Goal: Task Accomplishment & Management: Manage account settings

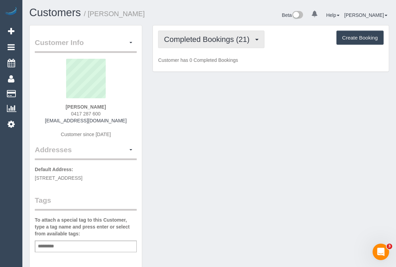
click at [213, 41] on span "Completed Bookings (21)" at bounding box center [208, 39] width 89 height 9
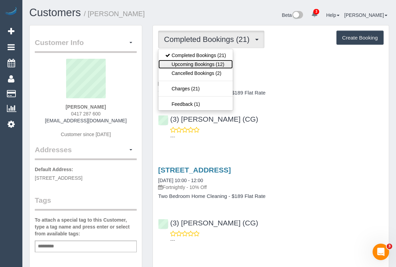
click at [207, 64] on link "Upcoming Bookings (12)" at bounding box center [195, 64] width 74 height 9
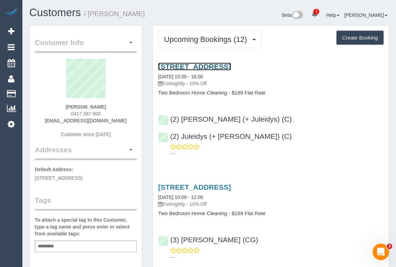
click at [222, 65] on link "400 St Kilda Road, 604, Melbourne, VIC 3004" at bounding box center [194, 67] width 73 height 8
drag, startPoint x: 69, startPoint y: 114, endPoint x: 106, endPoint y: 114, distance: 36.8
click at [106, 114] on div "Veronica Webb 0417 287 600 webbsydney@hotmail.com Customer since 2024" at bounding box center [86, 102] width 102 height 86
copy span "0417 287 600"
click at [230, 65] on link "400 St Kilda Road, 604, Melbourne, VIC 3004" at bounding box center [194, 67] width 73 height 8
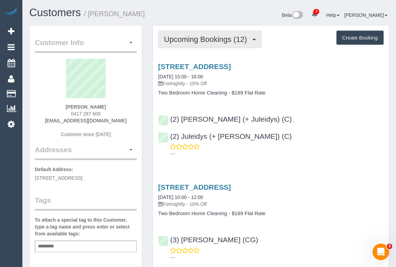
click at [223, 38] on span "Upcoming Bookings (12)" at bounding box center [207, 39] width 86 height 9
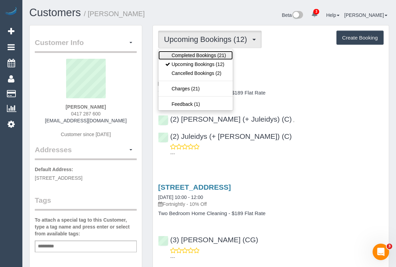
click at [211, 54] on link "Completed Bookings (21)" at bounding box center [195, 55] width 74 height 9
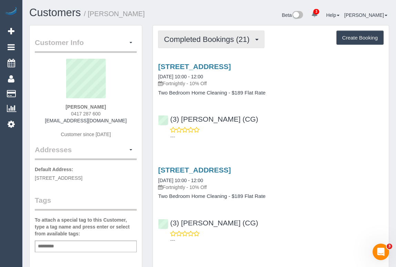
click at [203, 41] on span "Completed Bookings (21)" at bounding box center [208, 39] width 89 height 9
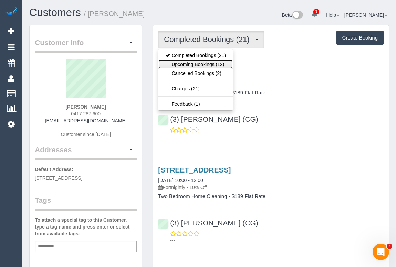
click at [203, 63] on link "Upcoming Bookings (12)" at bounding box center [195, 64] width 74 height 9
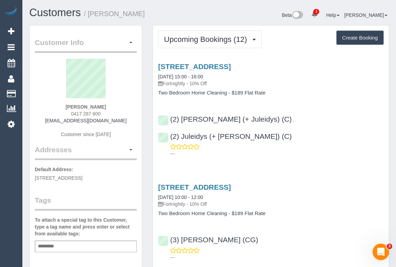
click at [327, 83] on p "Fortnightly - 10% Off" at bounding box center [270, 83] width 225 height 7
click at [219, 66] on link "400 St Kilda Road, 604, Melbourne, VIC 3004" at bounding box center [194, 67] width 73 height 8
drag, startPoint x: 70, startPoint y: 114, endPoint x: 104, endPoint y: 113, distance: 34.8
click at [104, 113] on div "Veronica Webb 0417 287 600 webbsydney@hotmail.com Customer since 2024" at bounding box center [86, 102] width 102 height 86
copy span "0417 287 600"
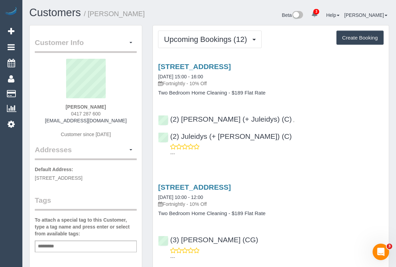
click at [306, 91] on h4 "Two Bedroom Home Cleaning - $189 Flat Rate" at bounding box center [270, 93] width 225 height 6
click at [209, 65] on link "400 St Kilda Road, 604, Melbourne, VIC 3004" at bounding box center [194, 67] width 73 height 8
drag, startPoint x: 334, startPoint y: 152, endPoint x: 318, endPoint y: 152, distance: 16.2
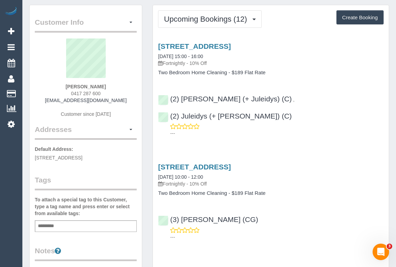
scroll to position [31, 0]
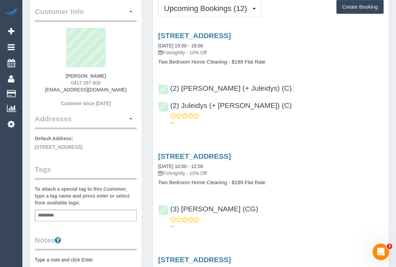
drag, startPoint x: 45, startPoint y: 146, endPoint x: 113, endPoint y: 146, distance: 67.8
click at [82, 146] on span "400 St Kilda Road, 604, Melbourne, VIC 3004" at bounding box center [58, 148] width 47 height 6
copy span "St Kilda Road, 604, Melbourne,"
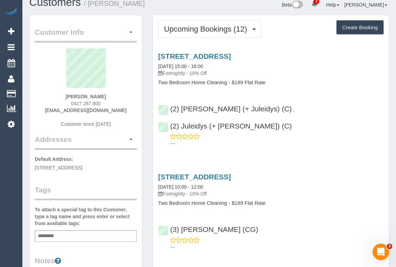
scroll to position [0, 0]
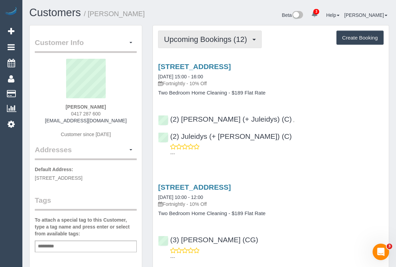
click at [192, 41] on span "Upcoming Bookings (12)" at bounding box center [207, 39] width 86 height 9
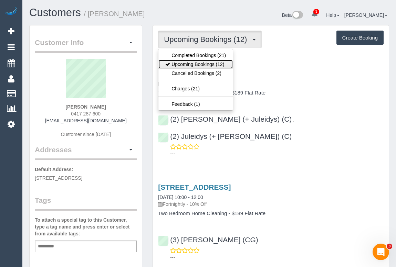
click at [193, 64] on link "Upcoming Bookings (12)" at bounding box center [195, 64] width 74 height 9
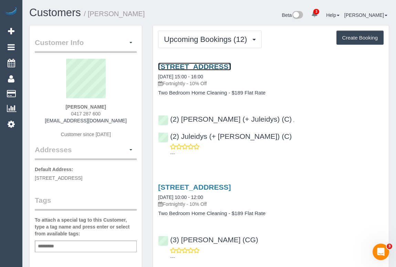
click at [203, 66] on link "400 St Kilda Road, 604, Melbourne, VIC 3004" at bounding box center [194, 67] width 73 height 8
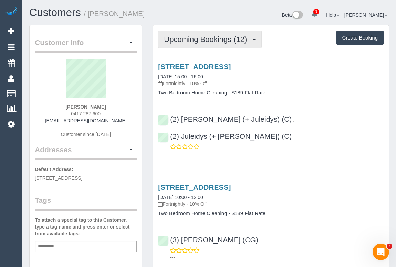
click at [196, 42] on span "Upcoming Bookings (12)" at bounding box center [207, 39] width 86 height 9
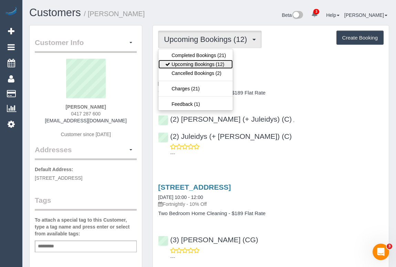
click at [190, 68] on link "Upcoming Bookings (12)" at bounding box center [195, 64] width 74 height 9
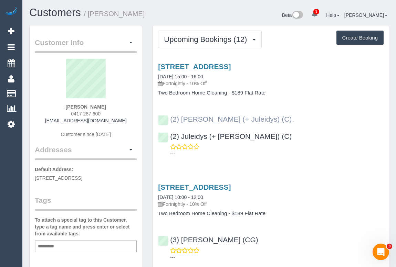
drag, startPoint x: 344, startPoint y: 118, endPoint x: 171, endPoint y: 116, distance: 172.8
click at [171, 116] on div "(2) Cris (+ Juleidys) (C) , (2) Juleidys (+ Cris) (C) ---" at bounding box center [271, 133] width 236 height 48
copy div "(2) Cris (+ Juleidys) (C) , (2) Juleidys (+ Cris) (C)"
click at [259, 142] on div "400 St Kilda Road, 604, Melbourne, VIC 3004 12/09/2025 15:00 - 16:00 Fortnightl…" at bounding box center [271, 109] width 236 height 104
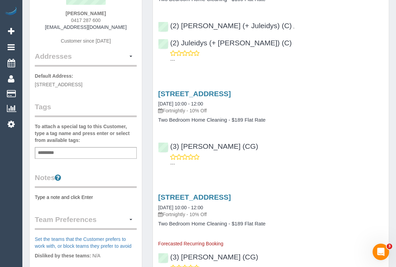
scroll to position [125, 0]
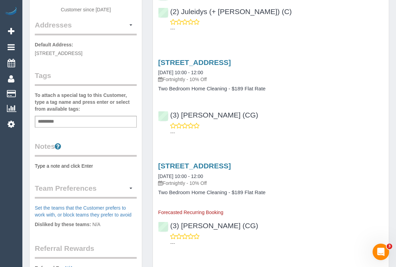
click at [71, 166] on pre "Type a note and click Enter" at bounding box center [86, 166] width 102 height 7
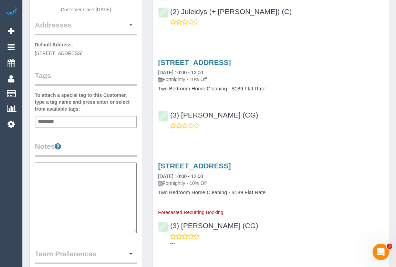
click at [55, 170] on textarea at bounding box center [86, 198] width 102 height 71
click at [76, 186] on textarea at bounding box center [86, 198] width 102 height 71
paste textarea "**********"
click at [73, 165] on textarea "**********" at bounding box center [86, 198] width 102 height 71
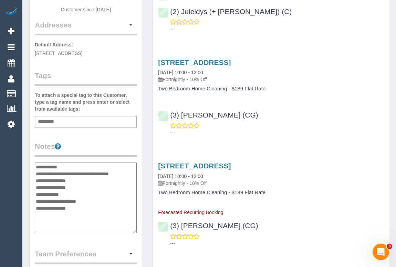
type textarea "**********"
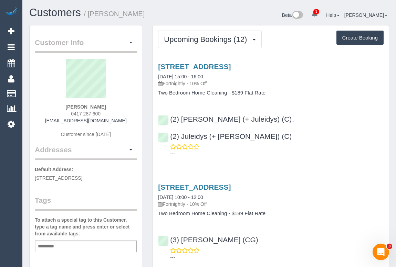
scroll to position [0, 0]
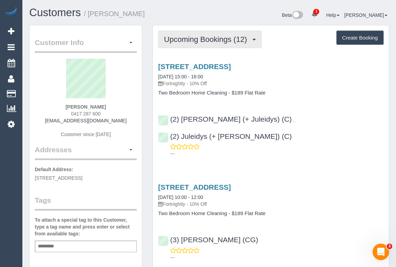
click at [203, 41] on span "Upcoming Bookings (12)" at bounding box center [207, 39] width 86 height 9
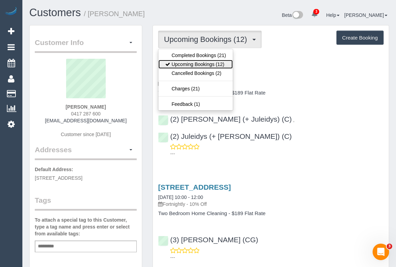
click at [203, 64] on link "Upcoming Bookings (12)" at bounding box center [195, 64] width 74 height 9
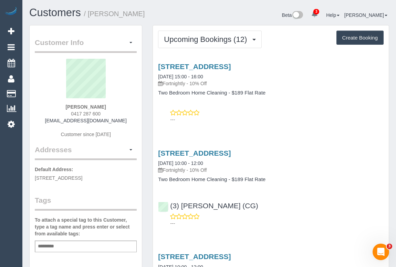
click at [266, 106] on div "400 St Kilda Road, 604, Melbourne, VIC 3004 12/09/2025 15:00 - 16:00 Fortnightl…" at bounding box center [271, 92] width 236 height 70
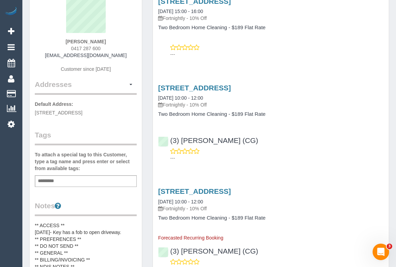
scroll to position [156, 0]
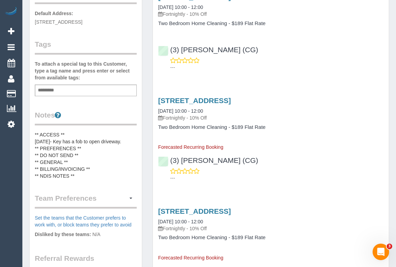
click at [125, 141] on pre "** ACCESS ** 12/09/25- Key has a fob to open driveway. ** PREFERENCES ** ** DO …" at bounding box center [86, 155] width 102 height 48
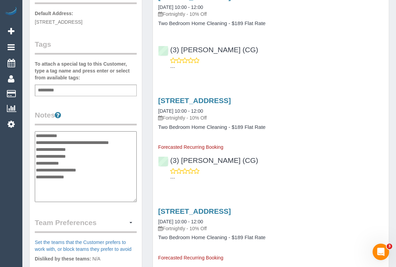
click at [66, 141] on textarea "**********" at bounding box center [86, 166] width 102 height 71
click at [125, 142] on textarea "**********" at bounding box center [86, 166] width 102 height 71
click at [126, 142] on textarea "**********" at bounding box center [86, 166] width 102 height 71
click at [106, 141] on textarea "**********" at bounding box center [86, 166] width 102 height 71
click at [132, 141] on textarea "**********" at bounding box center [86, 166] width 102 height 71
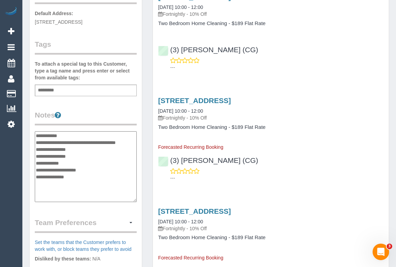
click at [133, 141] on textarea "**********" at bounding box center [86, 166] width 102 height 71
click at [49, 149] on textarea "**********" at bounding box center [86, 166] width 102 height 71
click at [134, 141] on textarea "**********" at bounding box center [86, 166] width 102 height 71
click at [47, 148] on textarea "**********" at bounding box center [86, 166] width 102 height 71
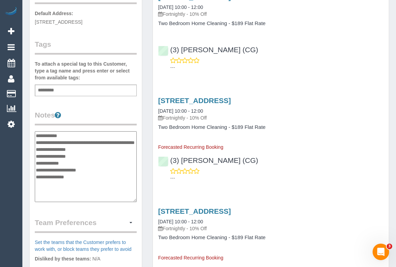
type textarea "**********"
click at [122, 106] on div "Customer Info Edit Contact Info Send Message Email Preferences Special Sales Ta…" at bounding box center [86, 128] width 112 height 519
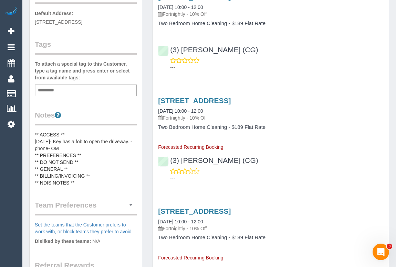
click at [285, 149] on div "400 St Kilda Road, 604, Melbourne, VIC 3004 10/10/2025 10:00 - 12:00 Fortnightl…" at bounding box center [271, 124] width 236 height 54
click at [69, 139] on pre "** ACCESS ** 12/09/25- Key has a fob to open the driveway. - phone- OM ** PREFE…" at bounding box center [86, 158] width 102 height 55
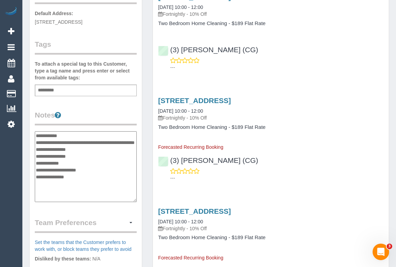
click at [132, 142] on textarea "**********" at bounding box center [86, 166] width 102 height 71
type textarea "**********"
drag, startPoint x: 244, startPoint y: 162, endPoint x: 170, endPoint y: 158, distance: 74.1
click at [170, 158] on div "(3) Ashish Patel (CG) ---" at bounding box center [271, 166] width 236 height 31
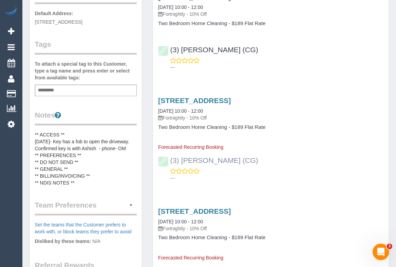
copy link "(3) [PERSON_NAME] (CG)"
drag, startPoint x: 95, startPoint y: 147, endPoint x: 81, endPoint y: 147, distance: 13.8
click at [81, 147] on pre "** ACCESS ** 12/09/25- Key has a fob to open the driveway. Confirmed key is wit…" at bounding box center [86, 158] width 102 height 55
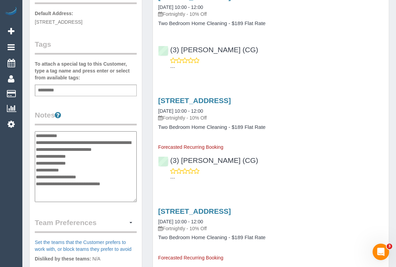
drag, startPoint x: 125, startPoint y: 182, endPoint x: 75, endPoint y: 182, distance: 49.2
click at [75, 182] on textarea "**********" at bounding box center [86, 166] width 102 height 71
click at [100, 173] on textarea "**********" at bounding box center [86, 166] width 102 height 71
drag, startPoint x: 96, startPoint y: 149, endPoint x: 82, endPoint y: 149, distance: 14.1
click at [82, 149] on textarea "**********" at bounding box center [86, 166] width 102 height 71
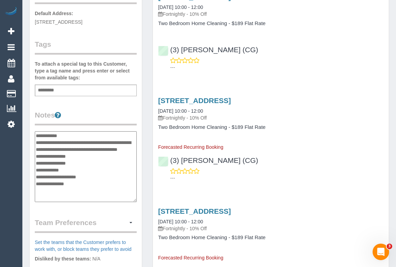
click at [89, 155] on textarea "**********" at bounding box center [86, 166] width 102 height 71
type textarea "**********"
click at [123, 110] on legend "Notes" at bounding box center [86, 117] width 102 height 15
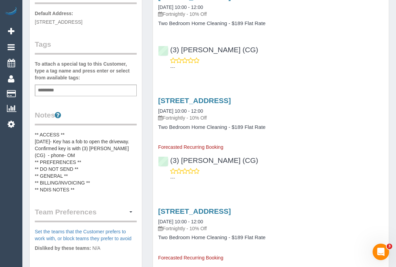
click at [334, 166] on div "(3) Ashish Patel (CG) ---" at bounding box center [271, 166] width 236 height 31
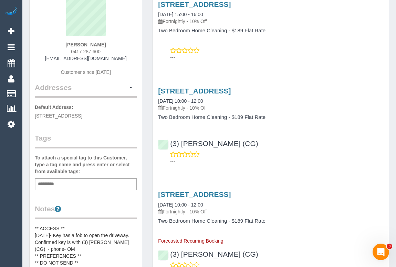
scroll to position [0, 0]
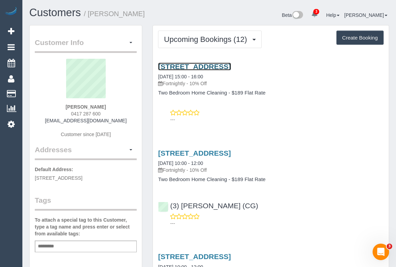
click at [213, 66] on link "400 St Kilda Road, 604, Melbourne, VIC 3004" at bounding box center [194, 67] width 73 height 8
drag, startPoint x: 66, startPoint y: 106, endPoint x: 103, endPoint y: 106, distance: 36.8
click at [103, 106] on div "Veronica Webb 0417 287 600 webbsydney@hotmail.com Customer since 2024" at bounding box center [86, 102] width 102 height 86
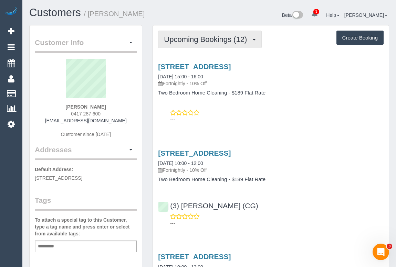
copy strong "Veronica Webb"
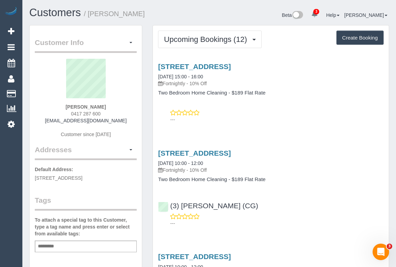
drag, startPoint x: 32, startPoint y: 177, endPoint x: 137, endPoint y: 177, distance: 105.0
copy span "400 St Kilda Road, 604, Melbourne, VIC 3004"
click at [320, 110] on div "---" at bounding box center [270, 116] width 225 height 14
click at [244, 14] on div "Beta 3 Your Notifications You have 0 alerts × You have 3 to charge for 12/09/20…" at bounding box center [301, 16] width 185 height 18
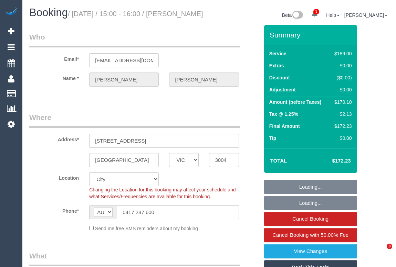
select select "VIC"
select select "object:872"
select select "number:27"
select select "number:14"
select select "number:21"
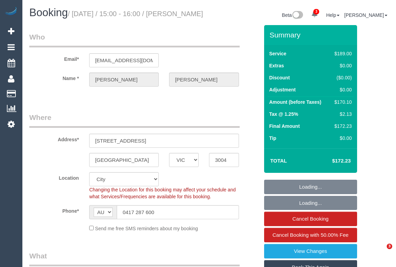
select select "number:36"
select select "number:34"
select select "number:11"
select select "VIC"
select select "string:stripe-pm_1Q8YSY2GScqysDRVjZbb1lWL"
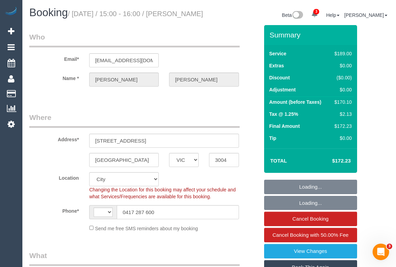
select select "number:27"
select select "number:14"
select select "number:21"
select select "number:36"
select select "number:34"
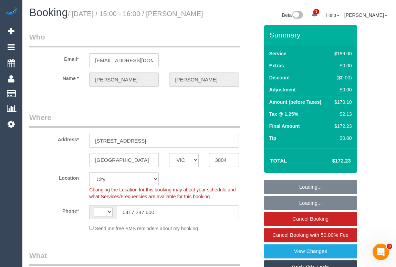
select select "number:11"
select select "string:AU"
select select "object:1314"
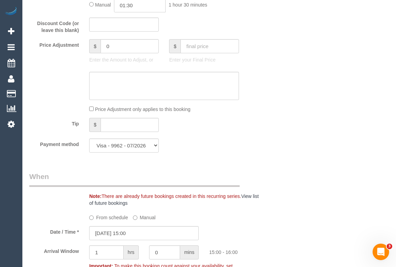
scroll to position [657, 0]
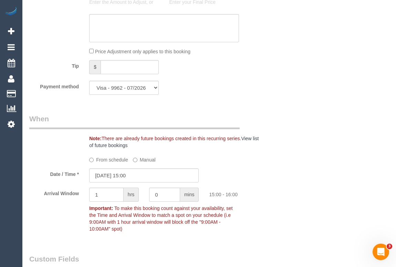
click at [307, 165] on div "Who Email* [EMAIL_ADDRESS][DOMAIN_NAME] Name * [PERSON_NAME] Where Address* [ST…" at bounding box center [209, 199] width 360 height 1662
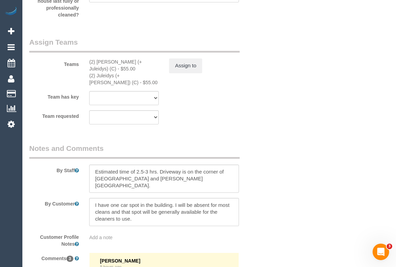
scroll to position [1095, 0]
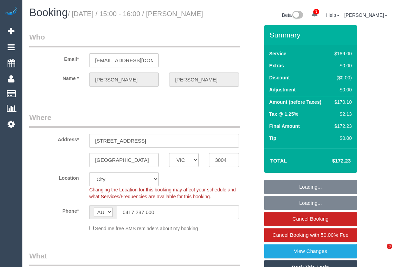
select select "VIC"
select select "string:stripe-pm_1Q8YSY2GScqysDRVjZbb1lWL"
select select "number:27"
select select "number:14"
select select "number:21"
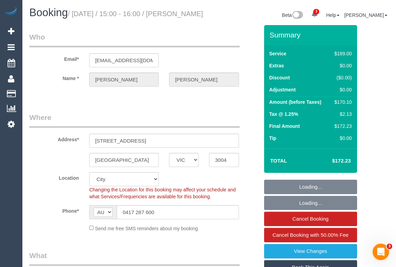
select select "number:36"
select select "number:34"
select select "number:11"
select select "object:1301"
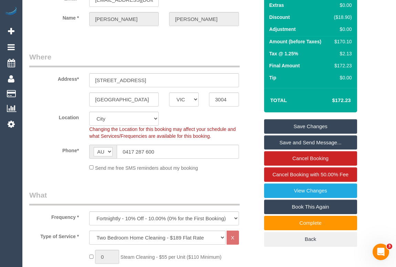
scroll to position [62, 0]
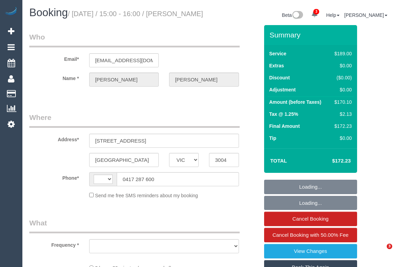
select select "VIC"
select select "string:stripe-pm_1Q8YSY2GScqysDRVjZbb1lWL"
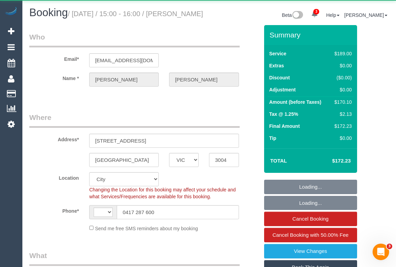
select select "string:AU"
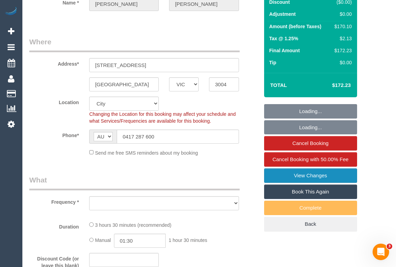
select select "object:629"
select select "number:27"
select select "number:14"
select select "number:21"
select select "number:36"
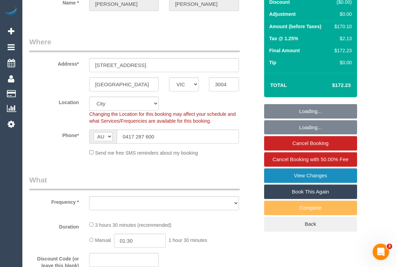
select select "number:34"
select select "number:11"
select select "object:1314"
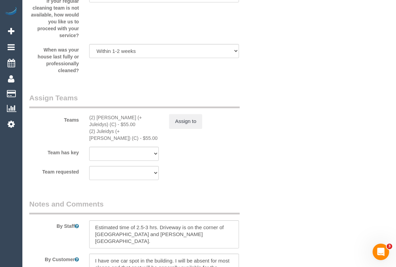
scroll to position [1157, 0]
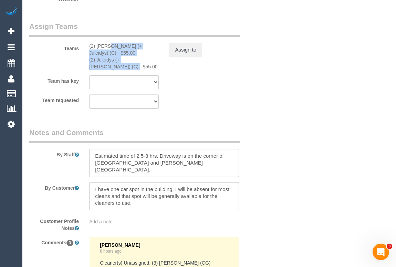
drag, startPoint x: 89, startPoint y: 55, endPoint x: 140, endPoint y: 62, distance: 52.1
click at [140, 62] on div "(2) Cris (+ Juleidys) (C) - $55.00 (2) Juleidys (+ Cris) (C) - $55.00" at bounding box center [124, 57] width 80 height 28
click at [185, 57] on button "Assign to" at bounding box center [185, 50] width 33 height 14
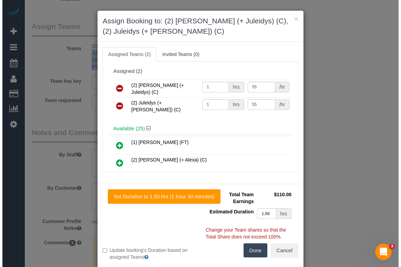
scroll to position [1150, 0]
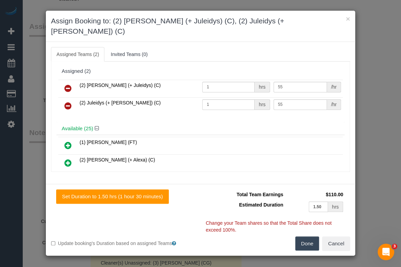
click at [68, 84] on icon at bounding box center [67, 88] width 7 height 8
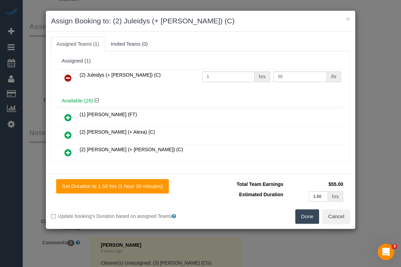
click at [66, 75] on icon at bounding box center [67, 78] width 7 height 8
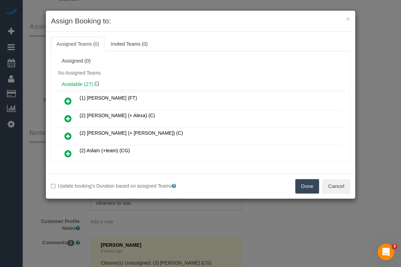
click at [299, 187] on button "Done" at bounding box center [307, 186] width 24 height 14
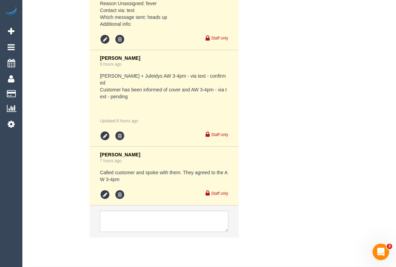
scroll to position [1433, 0]
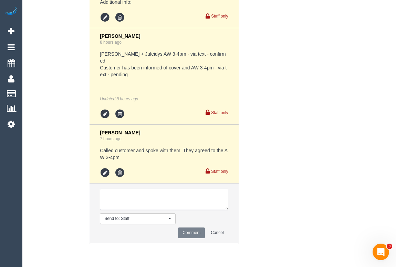
click at [144, 195] on textarea at bounding box center [164, 199] width 128 height 21
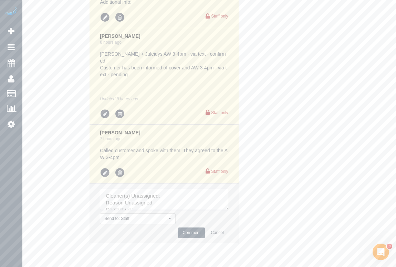
click at [173, 199] on textarea at bounding box center [164, 199] width 128 height 21
paste textarea "(2) Cris (+ Juleidys) (C) - $55.00 (2) Juleidys (+ Cris) (C)"
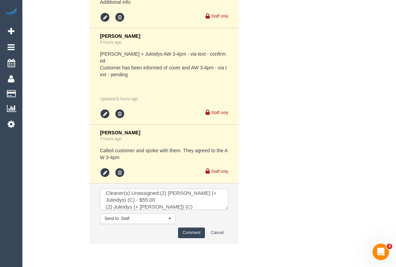
drag, startPoint x: 130, startPoint y: 202, endPoint x: 103, endPoint y: 202, distance: 26.9
click at [103, 202] on textarea at bounding box center [164, 199] width 128 height 21
drag, startPoint x: 217, startPoint y: 195, endPoint x: 207, endPoint y: 195, distance: 9.6
click at [207, 195] on textarea at bounding box center [164, 199] width 128 height 21
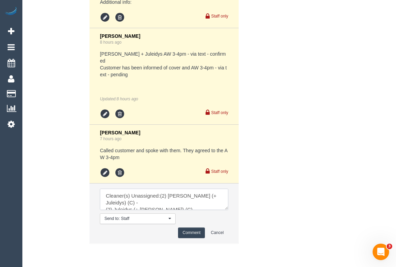
click at [172, 207] on textarea at bounding box center [164, 199] width 128 height 21
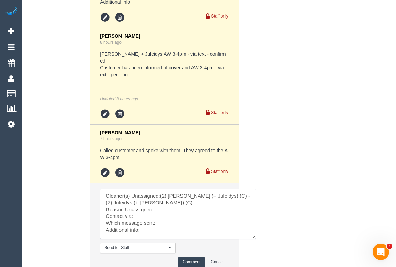
drag, startPoint x: 226, startPoint y: 211, endPoint x: 263, endPoint y: 250, distance: 53.8
click at [256, 240] on textarea at bounding box center [178, 214] width 156 height 51
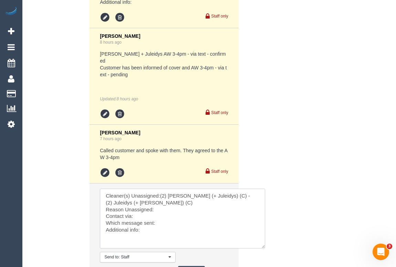
click at [162, 213] on textarea at bounding box center [182, 219] width 165 height 60
click at [162, 214] on textarea at bounding box center [182, 219] width 165 height 60
click at [169, 213] on textarea at bounding box center [182, 219] width 165 height 60
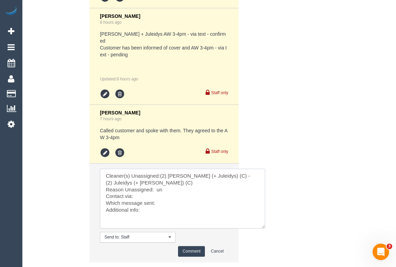
scroll to position [1464, 0]
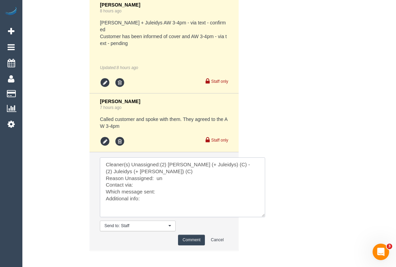
drag, startPoint x: 168, startPoint y: 182, endPoint x: 157, endPoint y: 181, distance: 11.0
click at [157, 181] on textarea at bounding box center [182, 188] width 165 height 60
click at [145, 187] on textarea at bounding box center [182, 188] width 165 height 60
click at [140, 187] on textarea at bounding box center [182, 188] width 165 height 60
click at [165, 193] on textarea at bounding box center [182, 188] width 165 height 60
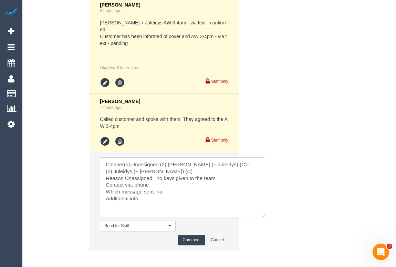
click at [150, 204] on textarea at bounding box center [182, 188] width 165 height 60
type textarea "Cleaner(s) Unassigned:(2) Cris (+ Juleidys) (C) - (2) Juleidys (+ Cris) (C) Rea…"
click at [192, 243] on button "Comment" at bounding box center [191, 240] width 27 height 11
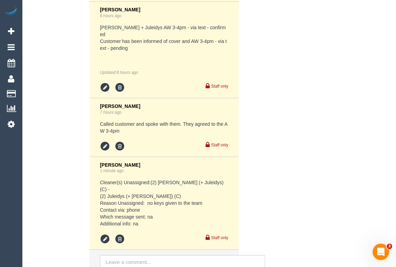
scroll to position [1456, 0]
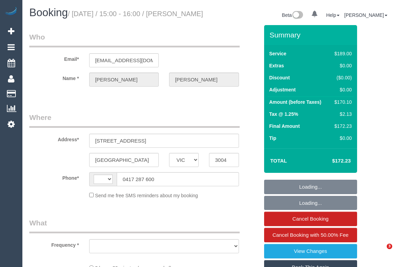
select select "VIC"
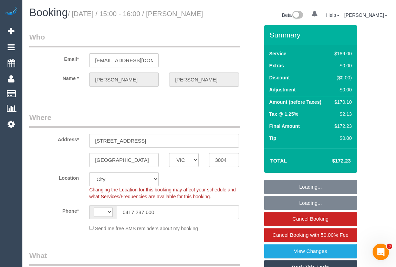
select select "string:AU"
select select "object:643"
select select "string:stripe-pm_1Q8YSY2GScqysDRVjZbb1lWL"
select select "number:27"
select select "number:14"
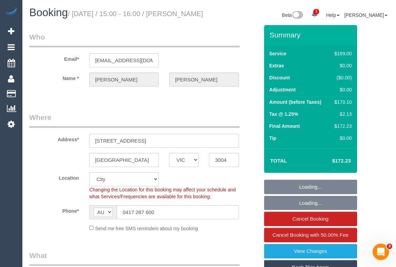
select select "number:21"
select select "number:36"
select select "number:34"
select select "number:11"
select select "object:1332"
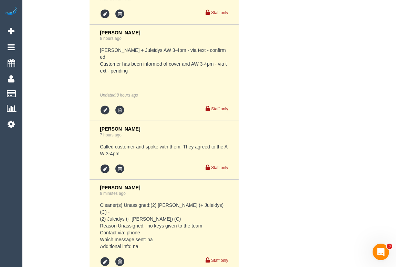
scroll to position [1571, 0]
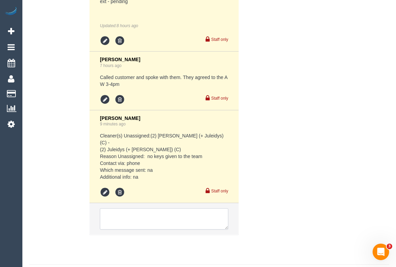
click at [159, 209] on textarea at bounding box center [164, 219] width 128 height 21
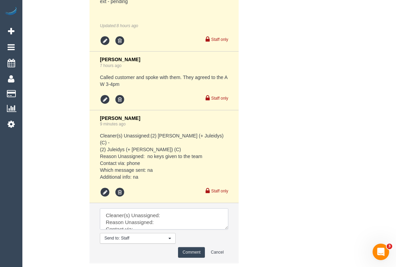
click at [167, 209] on textarea at bounding box center [164, 219] width 128 height 21
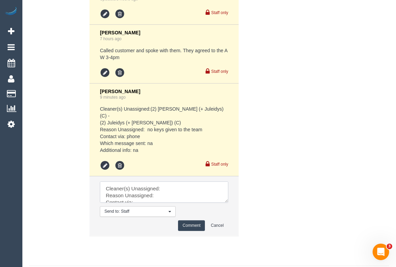
scroll to position [1599, 0]
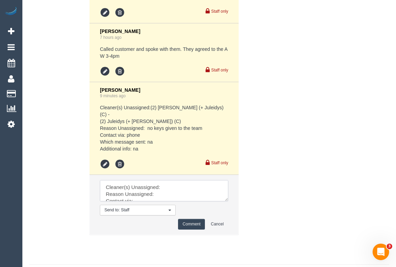
click at [172, 180] on textarea at bounding box center [164, 190] width 128 height 21
paste textarea "(2) Cris (+ Juleidys) (C) , (2) Juleidys (+ Cris) (C)"
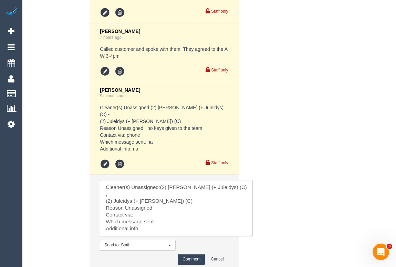
drag, startPoint x: 225, startPoint y: 182, endPoint x: 249, endPoint y: 217, distance: 42.1
click at [250, 217] on textarea at bounding box center [176, 208] width 153 height 56
click at [158, 184] on textarea at bounding box center [176, 208] width 153 height 57
type textarea "Cleaner(s) Unassigned:(2) Cris (+ Juleidys) (C) , (2) Juleidys (+ Cris) (C) Rea…"
drag, startPoint x: 151, startPoint y: 205, endPoint x: 83, endPoint y: 172, distance: 76.6
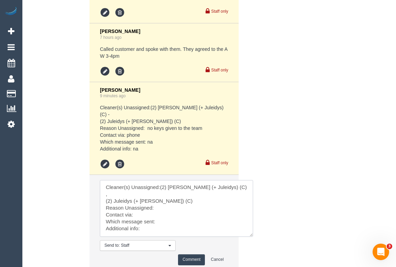
click at [83, 172] on div "Comments 4 Chellsea Espinosa 9 hours ago Cleaner(s) Unassigned: (3) Ashish Pate…" at bounding box center [144, 62] width 240 height 431
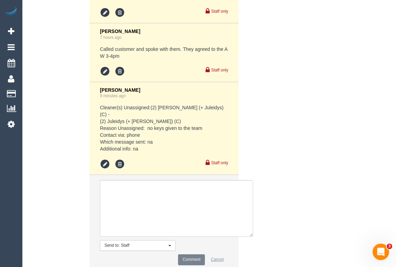
click at [217, 255] on button "Cancel" at bounding box center [217, 260] width 22 height 11
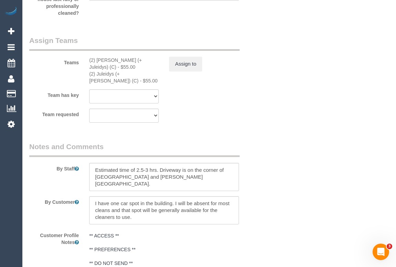
scroll to position [1099, 0]
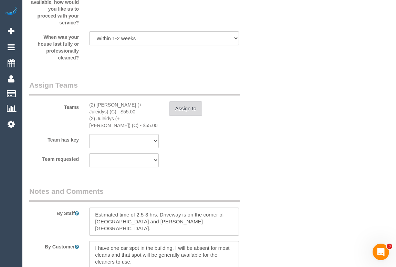
click at [183, 116] on button "Assign to" at bounding box center [185, 109] width 33 height 14
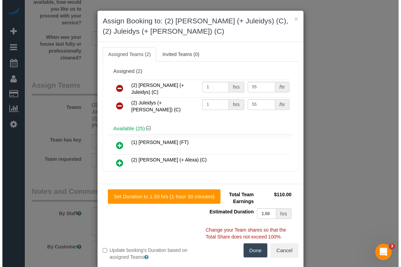
scroll to position [1092, 0]
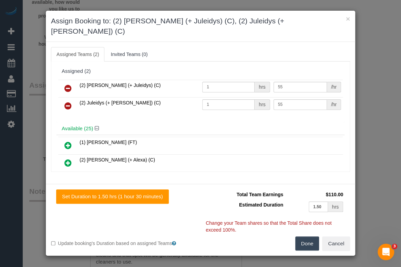
click at [68, 84] on icon at bounding box center [67, 88] width 7 height 8
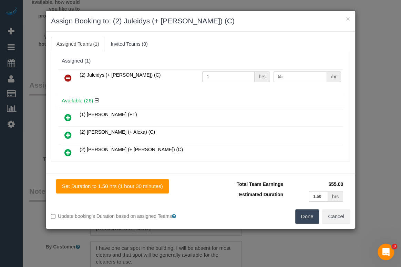
click at [67, 78] on icon at bounding box center [67, 78] width 7 height 8
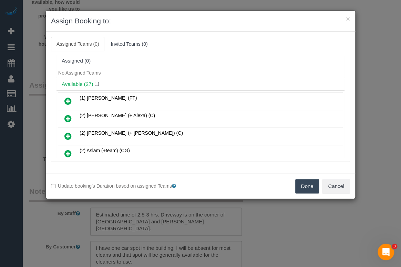
click at [303, 185] on button "Done" at bounding box center [307, 186] width 24 height 14
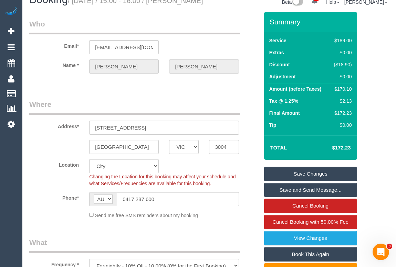
scroll to position [0, 0]
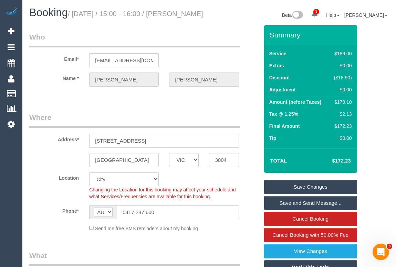
click at [299, 194] on link "Save Changes" at bounding box center [310, 187] width 93 height 14
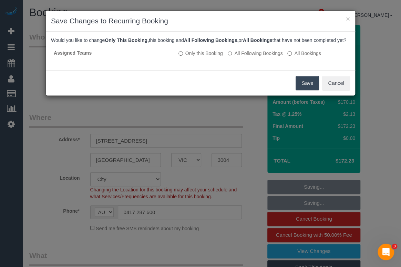
click at [303, 91] on button "Save" at bounding box center [306, 83] width 23 height 14
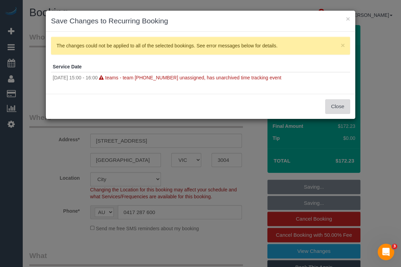
click at [335, 107] on button "Close" at bounding box center [337, 106] width 25 height 14
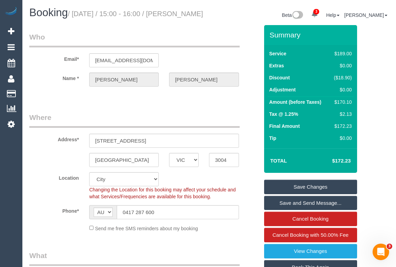
click at [320, 193] on link "Save Changes" at bounding box center [310, 187] width 93 height 14
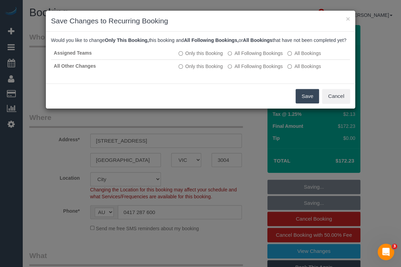
click at [301, 101] on button "Save" at bounding box center [306, 96] width 23 height 14
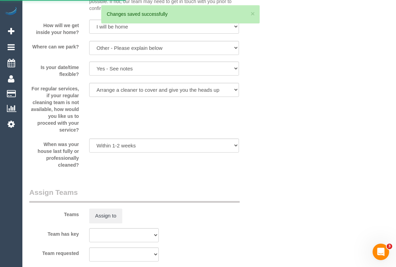
scroll to position [892, 0]
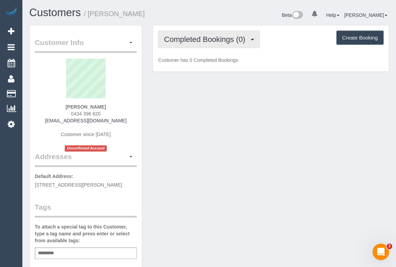
click at [210, 39] on span "Completed Bookings (0)" at bounding box center [206, 39] width 85 height 9
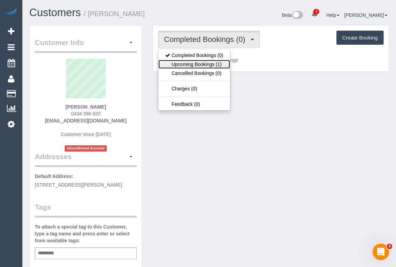
click at [206, 64] on link "Upcoming Bookings (1)" at bounding box center [194, 64] width 72 height 9
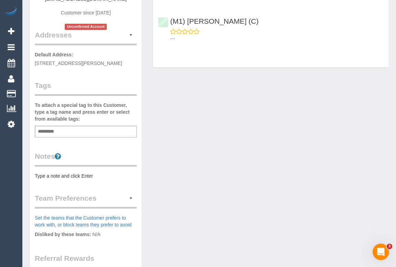
scroll to position [188, 0]
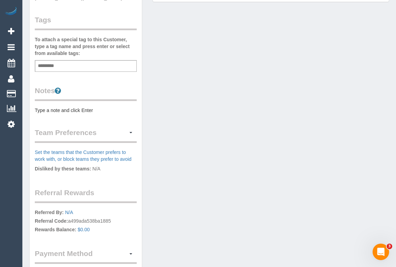
click at [72, 109] on pre "Type a note and click Enter" at bounding box center [86, 110] width 102 height 7
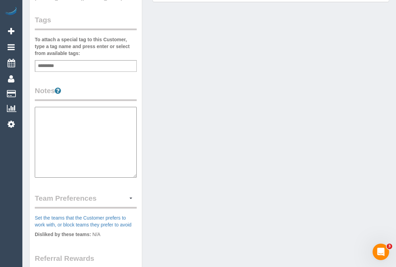
click at [72, 109] on textarea at bounding box center [86, 142] width 102 height 71
click at [65, 114] on textarea at bounding box center [86, 142] width 102 height 71
click at [75, 131] on textarea "********" at bounding box center [86, 142] width 102 height 71
type textarea "********"
drag, startPoint x: 164, startPoint y: 169, endPoint x: 132, endPoint y: 149, distance: 37.2
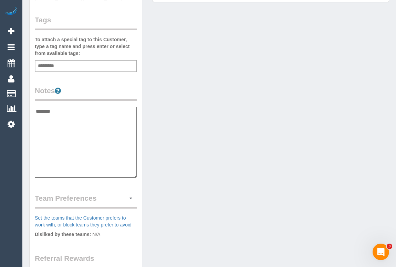
click at [164, 169] on div "Customer Info Edit Contact Info Send Message Email Preferences Special Sales Ta…" at bounding box center [209, 105] width 370 height 534
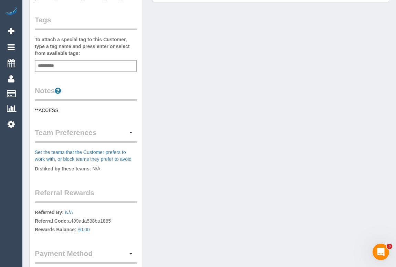
click at [67, 110] on pre "**ACCESS" at bounding box center [86, 110] width 102 height 7
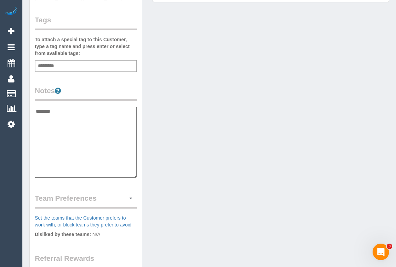
click at [59, 113] on textarea "********" at bounding box center [86, 142] width 102 height 71
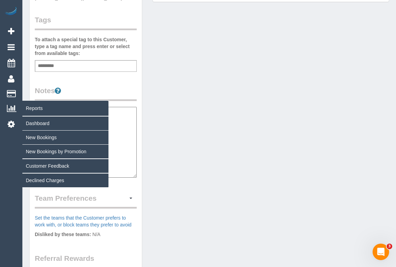
drag, startPoint x: 46, startPoint y: 109, endPoint x: 17, endPoint y: 109, distance: 29.6
click at [17, 109] on div "3 Beta Your Notifications You have 0 alerts × You have 3 to charge for [DATE] ×…" at bounding box center [198, 103] width 396 height 583
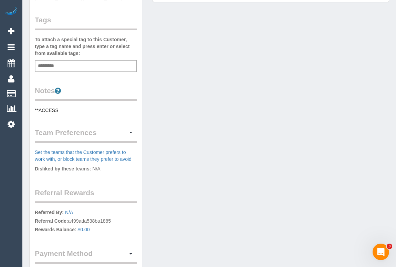
click at [60, 110] on pre "**ACCESS" at bounding box center [86, 110] width 102 height 7
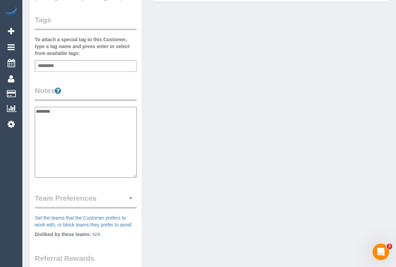
drag, startPoint x: 64, startPoint y: 110, endPoint x: 38, endPoint y: 110, distance: 26.5
click at [38, 110] on textarea "********" at bounding box center [86, 142] width 102 height 71
click at [55, 113] on textarea "********" at bounding box center [86, 142] width 102 height 71
drag, startPoint x: 61, startPoint y: 110, endPoint x: 36, endPoint y: 110, distance: 24.8
click at [36, 110] on textarea "********" at bounding box center [86, 142] width 102 height 71
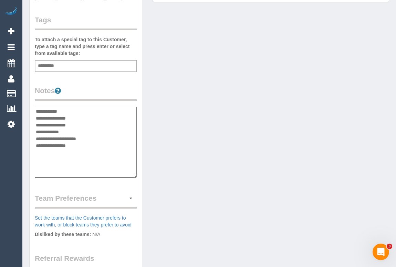
click at [89, 112] on textarea "**********" at bounding box center [86, 142] width 102 height 71
click at [65, 115] on textarea "**********" at bounding box center [86, 142] width 102 height 71
click at [65, 119] on textarea "**********" at bounding box center [86, 142] width 102 height 71
paste textarea "**********"
type textarea "**********"
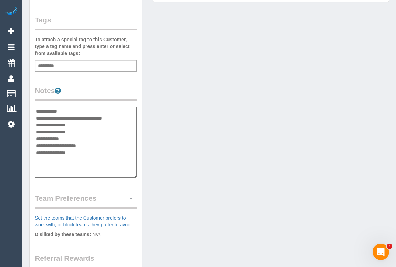
click at [198, 131] on div "Customer Info Edit Contact Info Send Message Email Preferences Special Sales Ta…" at bounding box center [209, 105] width 370 height 534
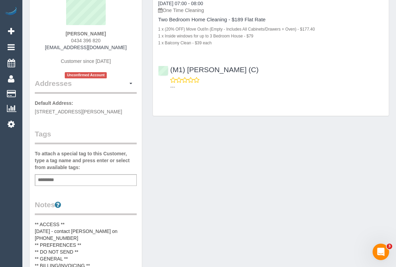
scroll to position [94, 0]
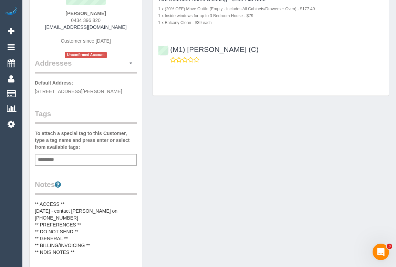
click at [119, 208] on pre "** ACCESS ** 12/09/25 - contact Fiona on 0433772412 ** PREFERENCES ** ** DO NOT…" at bounding box center [86, 228] width 102 height 55
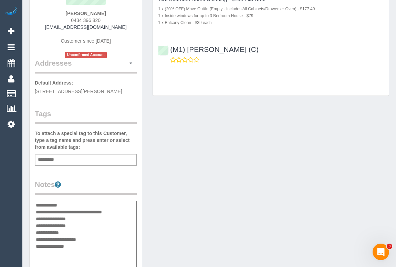
click at [123, 210] on textarea "**********" at bounding box center [86, 236] width 102 height 71
type textarea "**********"
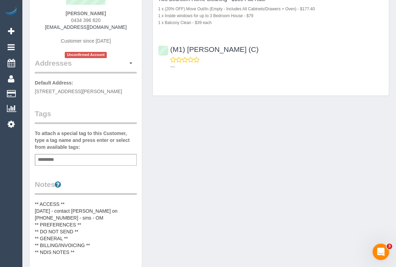
click at [202, 151] on div "Customer Info Edit Contact Info Send Message Email Preferences Special Sales Ta…" at bounding box center [209, 190] width 370 height 516
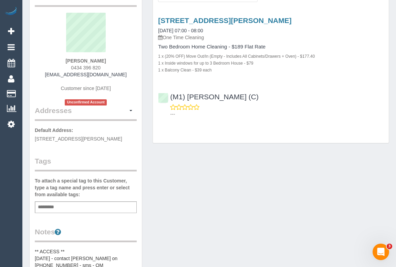
scroll to position [0, 0]
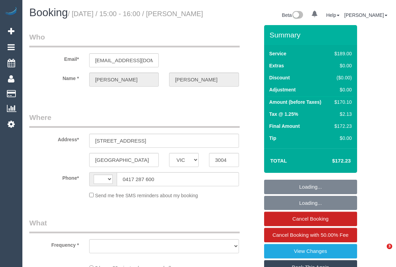
select select "VIC"
select select "string:AU"
select select "string:stripe-pm_1Q8YSY2GScqysDRVjZbb1lWL"
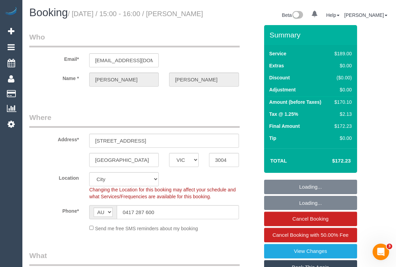
select select "object:633"
select select "number:27"
select select "number:14"
select select "number:21"
select select "number:36"
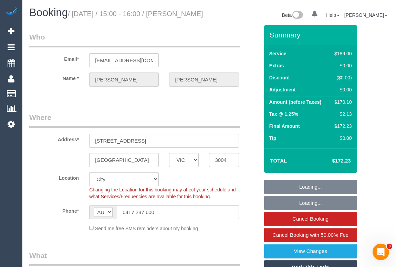
select select "number:34"
select select "number:11"
select select "object:1209"
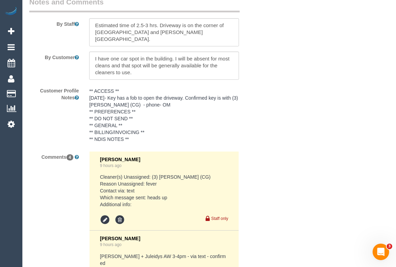
scroll to position [1251, 0]
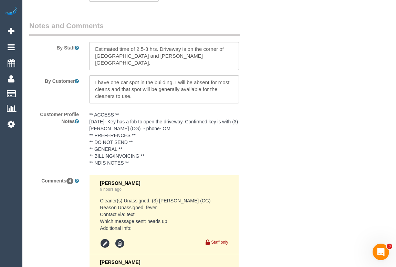
click at [97, 70] on textarea at bounding box center [163, 56] width 149 height 28
click at [176, 70] on textarea at bounding box center [163, 56] width 149 height 28
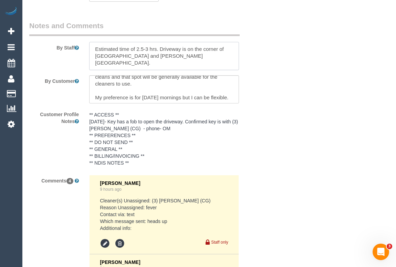
scroll to position [0, 0]
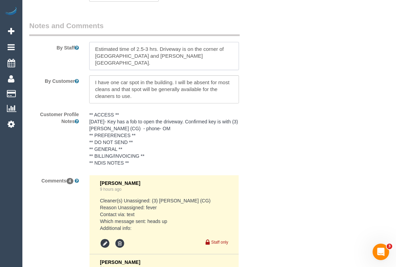
click at [177, 69] on textarea at bounding box center [163, 56] width 149 height 28
drag, startPoint x: 125, startPoint y: 72, endPoint x: 95, endPoint y: 72, distance: 29.9
click at [95, 70] on textarea at bounding box center [163, 56] width 149 height 28
type textarea "Estimated time of 2.5-3 hrs. Driveway is on the corner of [GEOGRAPHIC_DATA] and…"
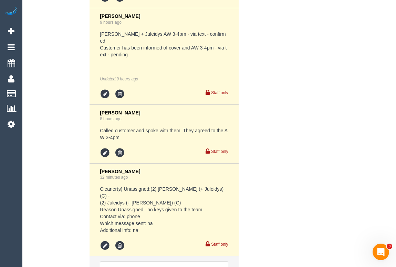
scroll to position [1533, 0]
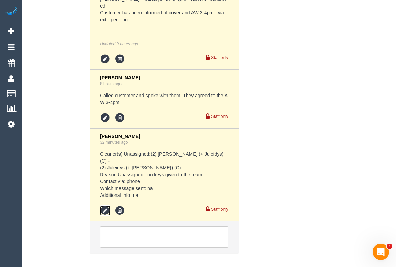
click at [103, 206] on icon at bounding box center [105, 211] width 10 height 10
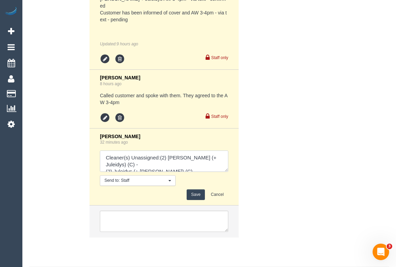
drag, startPoint x: 159, startPoint y: 159, endPoint x: 163, endPoint y: 165, distance: 7.4
click at [163, 165] on textarea at bounding box center [164, 161] width 128 height 21
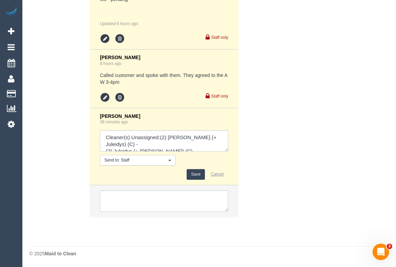
click at [217, 174] on button "Cancel" at bounding box center [217, 174] width 22 height 11
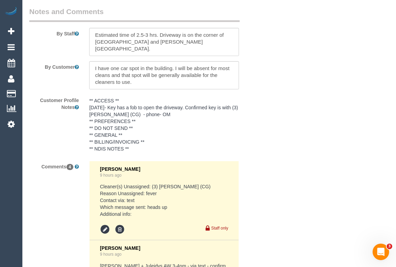
scroll to position [1242, 0]
